Goal: Find contact information: Obtain details needed to contact an individual or organization

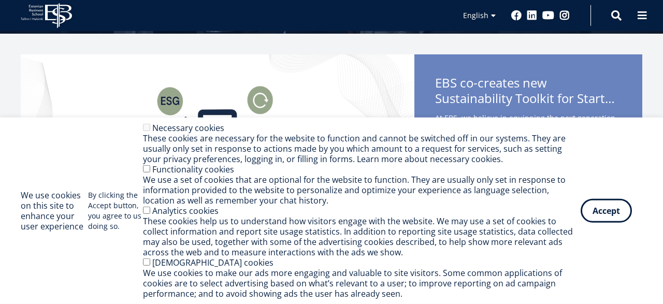
scroll to position [215, 0]
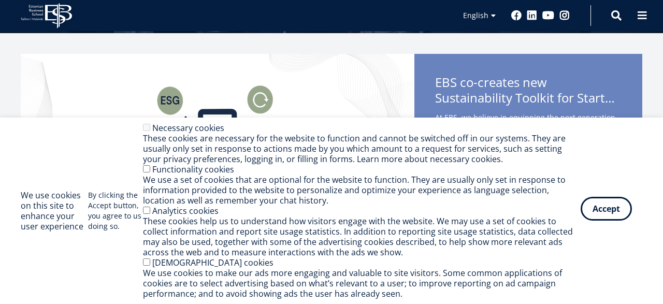
click at [621, 212] on button "Accept" at bounding box center [606, 209] width 51 height 24
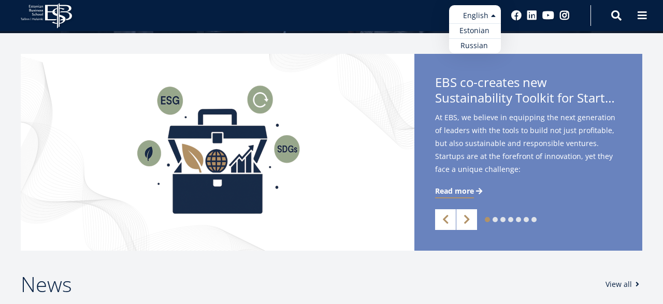
click at [494, 20] on ul "Estonian English Russian" at bounding box center [475, 29] width 52 height 48
click at [393, 17] on div "EBS Logo Created with Sketch. Kasutaja konto menüü Log in Estonian Estonian Eng…" at bounding box center [331, 15] width 663 height 31
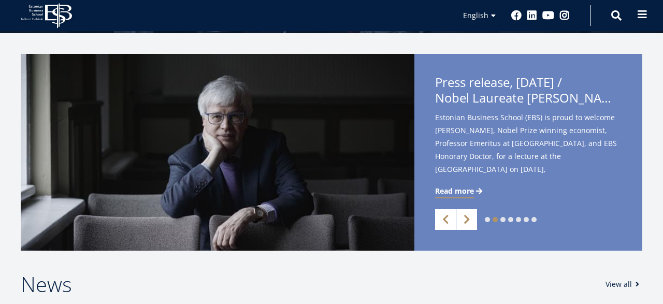
click at [648, 20] on button at bounding box center [642, 14] width 21 height 21
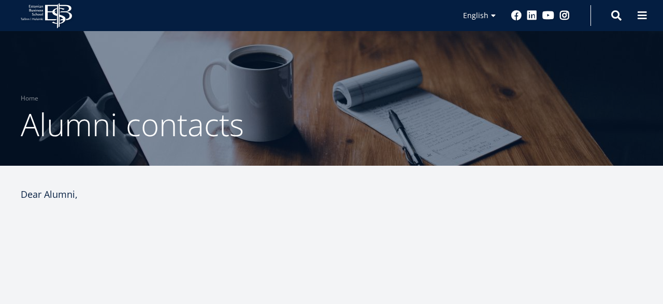
scroll to position [431, 0]
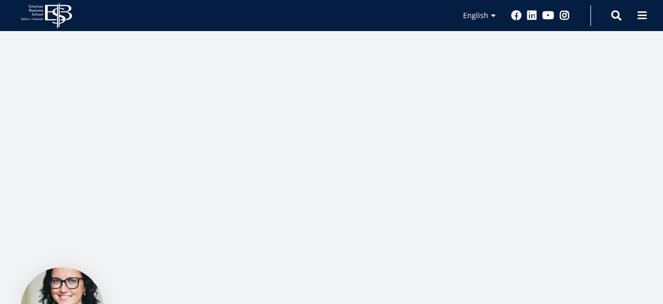
select select "**"
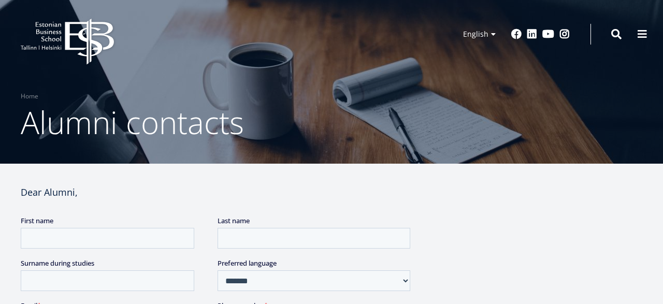
scroll to position [0, 0]
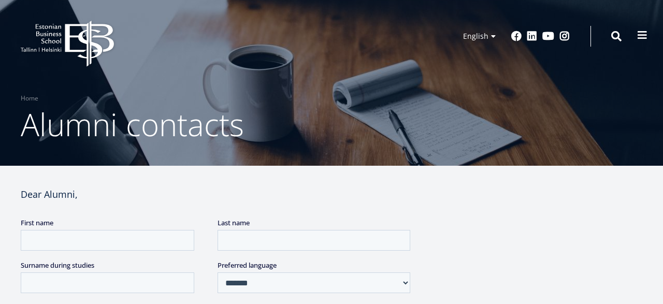
click at [635, 40] on button at bounding box center [642, 35] width 21 height 21
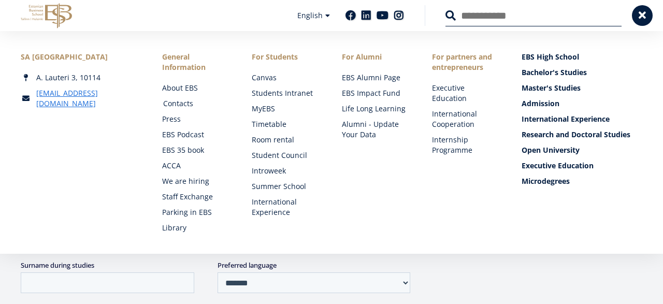
click at [164, 105] on link "Contacts" at bounding box center [197, 103] width 69 height 10
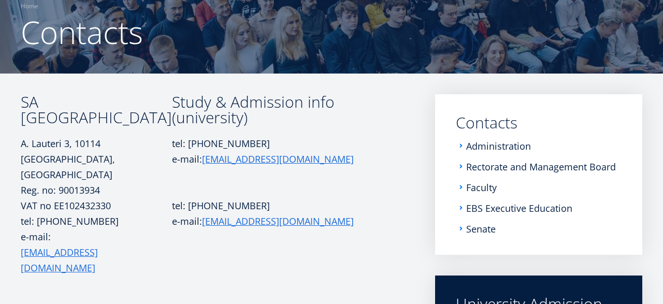
scroll to position [95, 0]
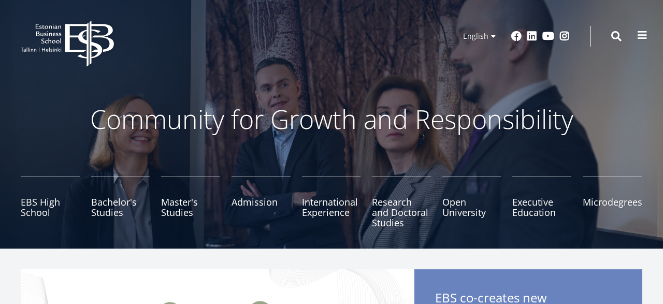
click at [639, 32] on span at bounding box center [642, 35] width 10 height 10
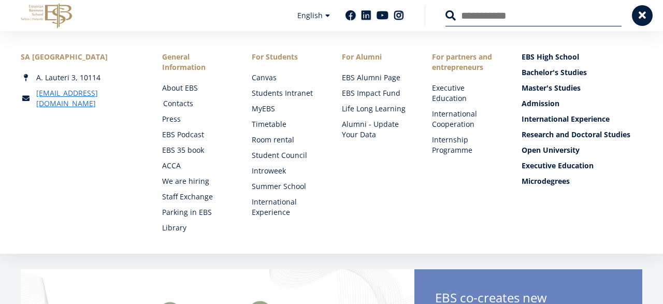
click at [186, 102] on link "Contacts" at bounding box center [197, 103] width 69 height 10
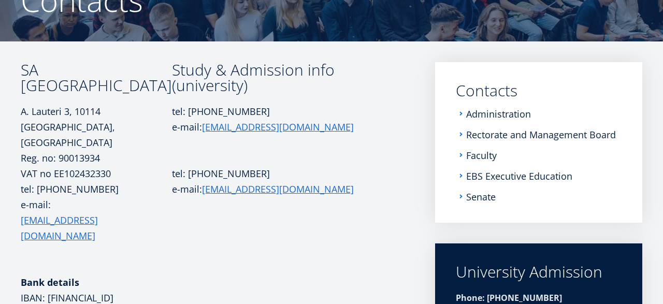
scroll to position [128, 0]
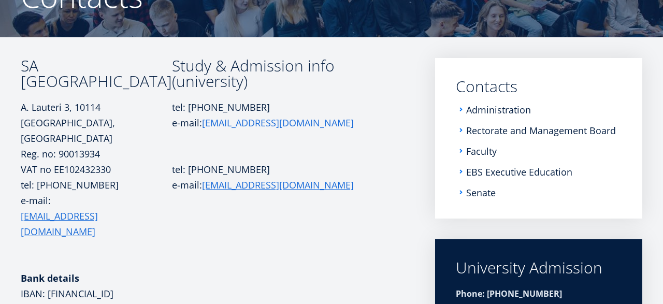
click at [222, 123] on link "[EMAIL_ADDRESS][DOMAIN_NAME]" at bounding box center [278, 123] width 152 height 16
